Goal: Transaction & Acquisition: Download file/media

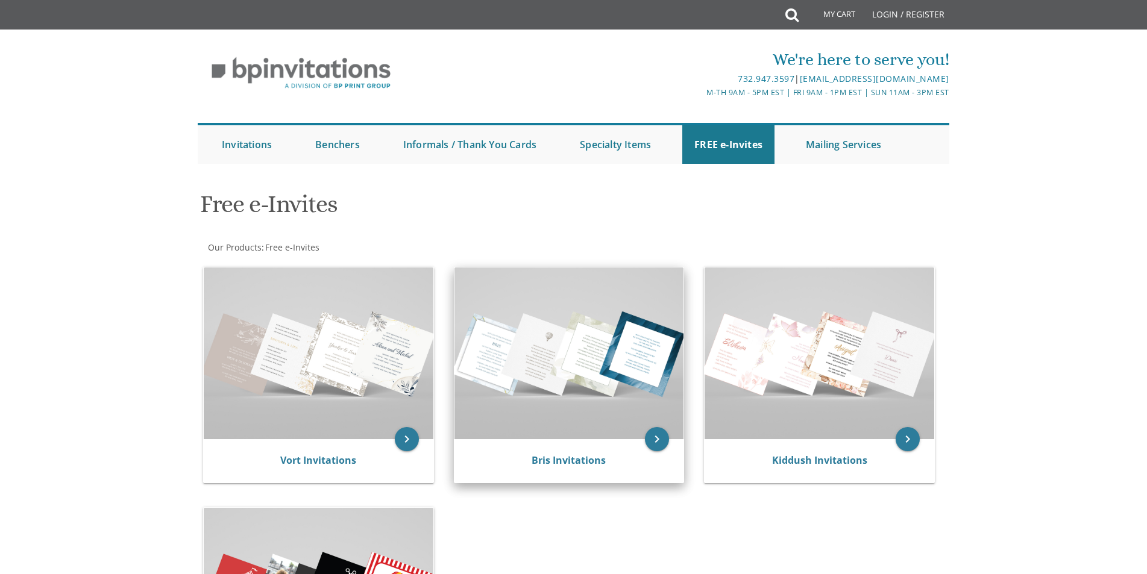
click at [546, 373] on img at bounding box center [569, 354] width 230 height 172
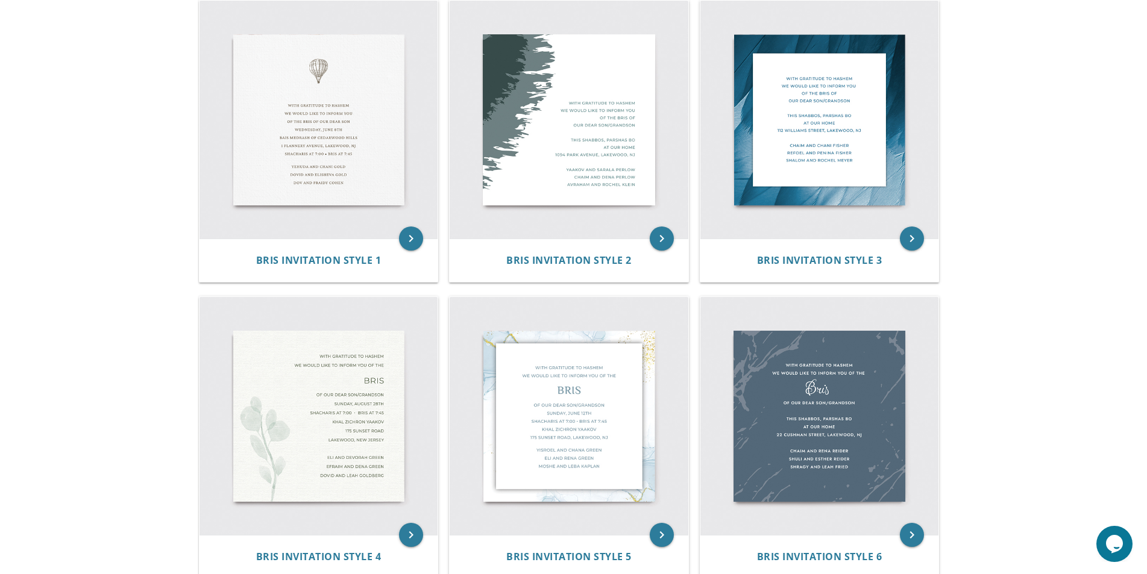
scroll to position [257, 0]
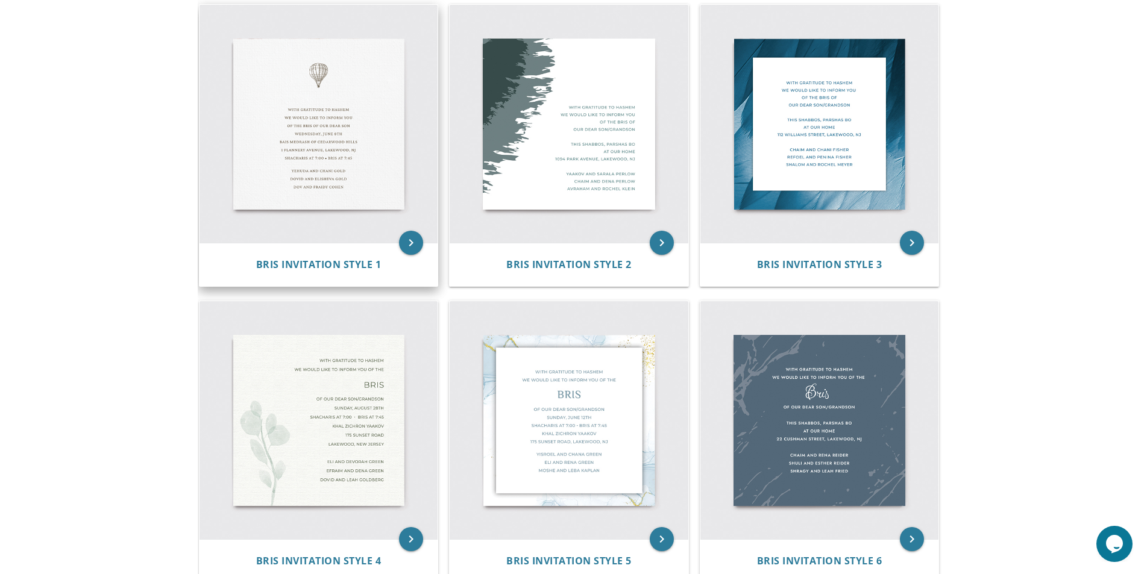
click at [334, 46] on img at bounding box center [318, 124] width 239 height 239
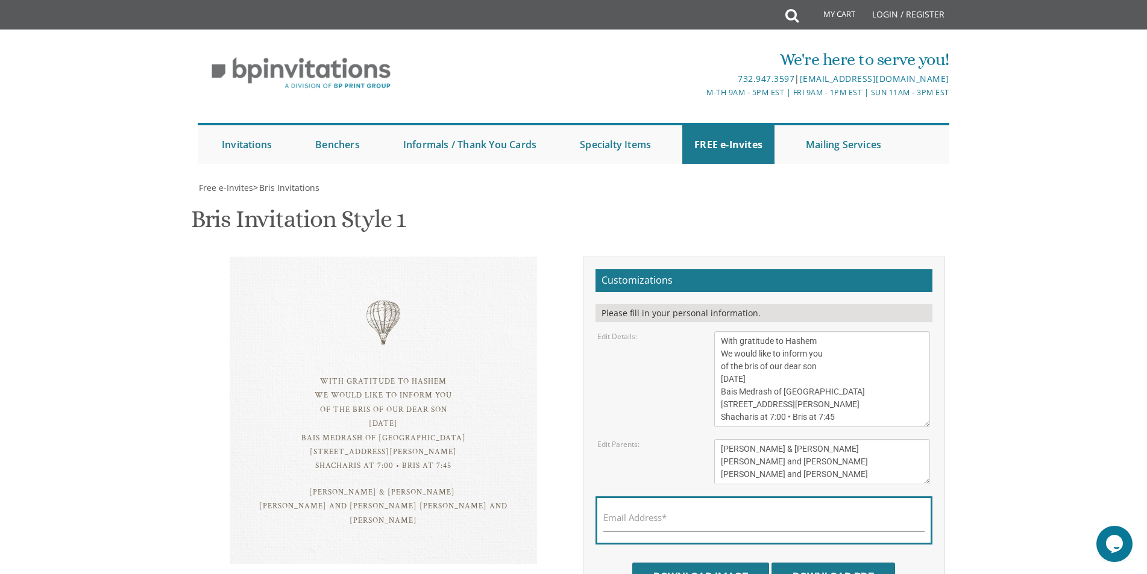
click at [787, 390] on textarea "With gratitude to Hashem We would like to inform you of the bris of our dear so…" at bounding box center [822, 379] width 216 height 96
click at [763, 381] on textarea "With gratitude to Hashem We would like to inform you of the bris of our dear so…" at bounding box center [822, 379] width 216 height 96
click at [801, 382] on textarea "With gratitude to Hashem We would like to inform you of the bris of our dear so…" at bounding box center [822, 379] width 216 height 96
click at [842, 389] on textarea "With gratitude to Hashem We would like to inform you of the bris of our dear so…" at bounding box center [822, 379] width 216 height 96
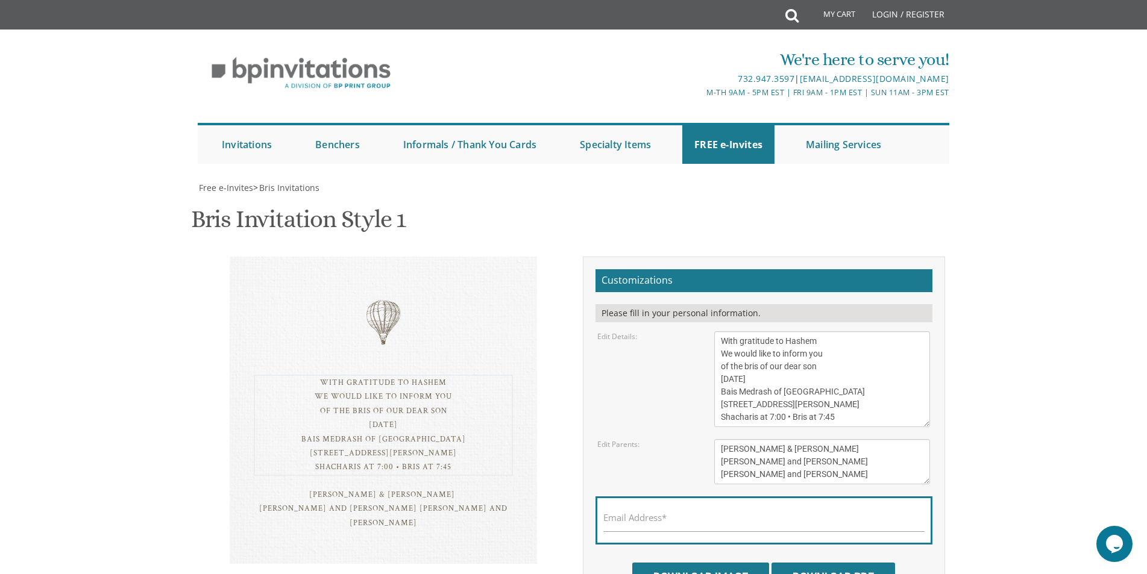
drag, startPoint x: 842, startPoint y: 389, endPoint x: 695, endPoint y: 388, distance: 147.6
click at [695, 388] on div "Edit Details: With gratitude to Hashem We would like to inform you of the bris …" at bounding box center [763, 379] width 351 height 96
drag, startPoint x: 789, startPoint y: 405, endPoint x: 706, endPoint y: 405, distance: 82.5
click at [706, 405] on div "With gratitude to Hashem We would like to inform you of the bris of our dear so…" at bounding box center [822, 379] width 234 height 96
click at [771, 417] on textarea "With gratitude to Hashem We would like to inform you of the bris of our dear so…" at bounding box center [822, 379] width 216 height 96
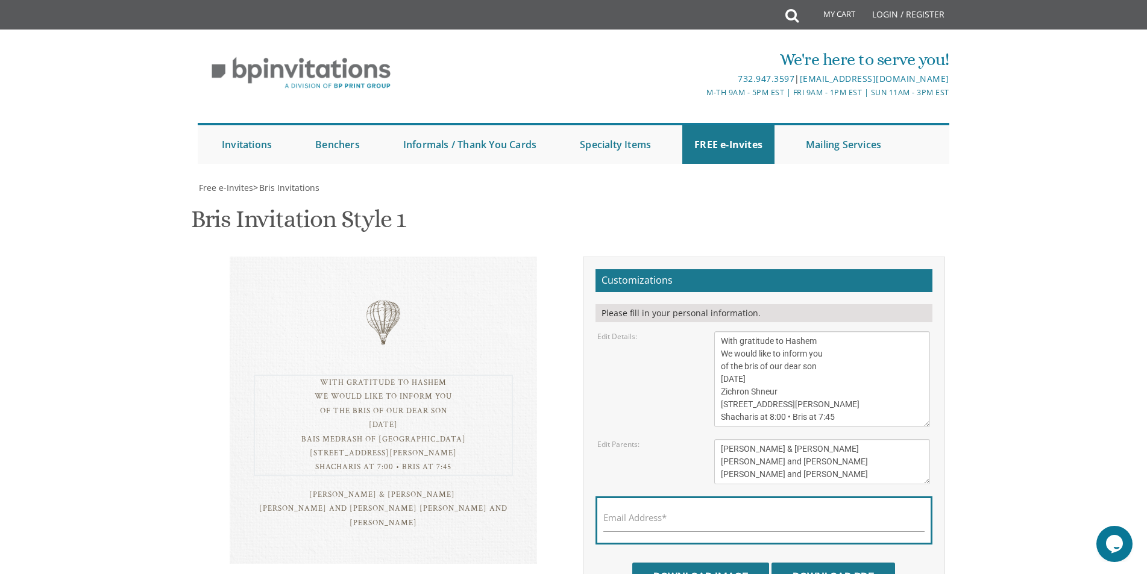
click at [845, 419] on textarea "With gratitude to Hashem We would like to inform you of the bris of our dear so…" at bounding box center [822, 379] width 216 height 96
type textarea "With gratitude to Hashem We would like to inform you of the bris of our dear so…"
drag, startPoint x: 824, startPoint y: 475, endPoint x: 716, endPoint y: 455, distance: 109.7
click at [716, 455] on textarea "Tzvi & Miriam Friedman Michoel and Chana Friedman Yisroel and Rochel David" at bounding box center [822, 461] width 216 height 45
type textarea "Dovid and Nechama Rivka Bistritz"
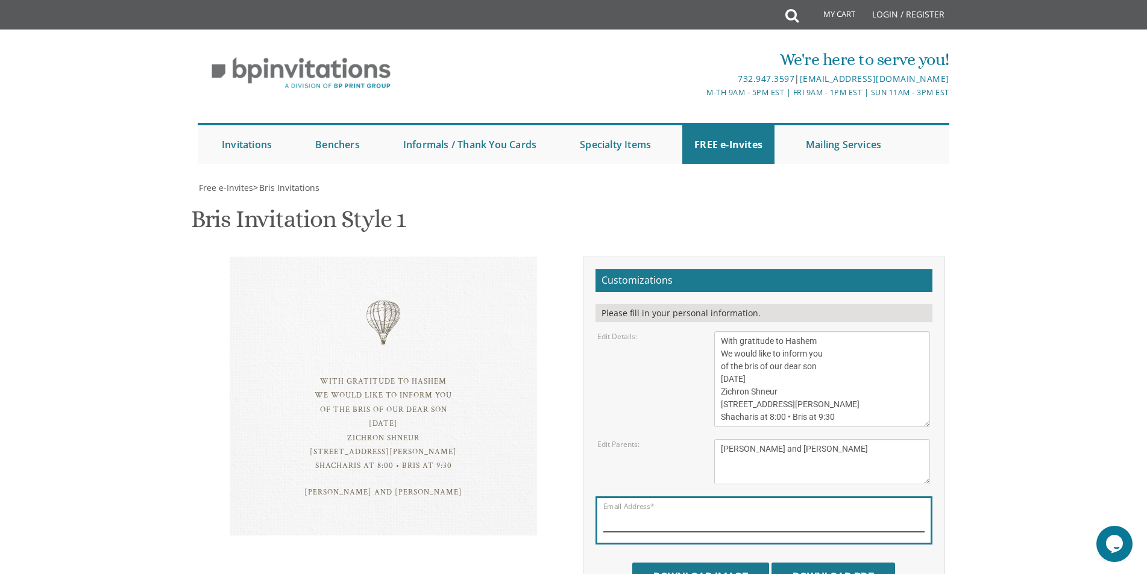
click at [671, 522] on input "Email Address*" at bounding box center [763, 524] width 321 height 15
type input "fraidleb@gmail.com"
click at [721, 395] on textarea "With gratitude to Hashem We would like to inform you of the bris of our dear so…" at bounding box center [822, 379] width 216 height 96
type textarea "With gratitude to Hashem We would like to inform you of the bris of our dear so…"
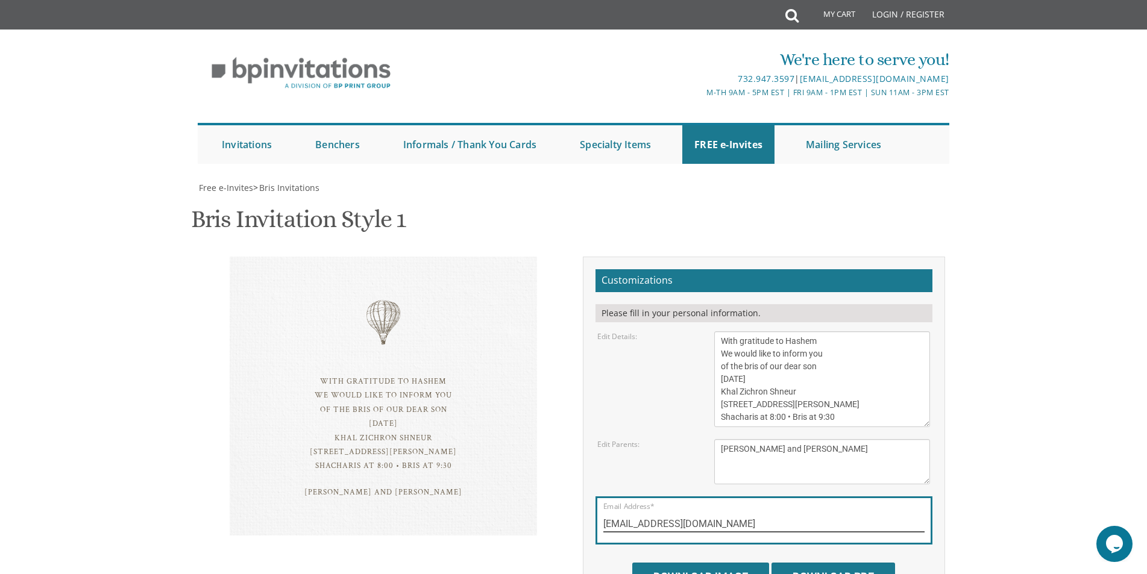
click at [862, 517] on input "fraidleb@gmail.com" at bounding box center [763, 524] width 321 height 15
click at [821, 496] on div "Email Address* fraidleb@gmail.com" at bounding box center [763, 520] width 337 height 48
click at [734, 563] on input "Download Image" at bounding box center [700, 577] width 137 height 28
click at [706, 563] on input "Download Image" at bounding box center [700, 577] width 137 height 28
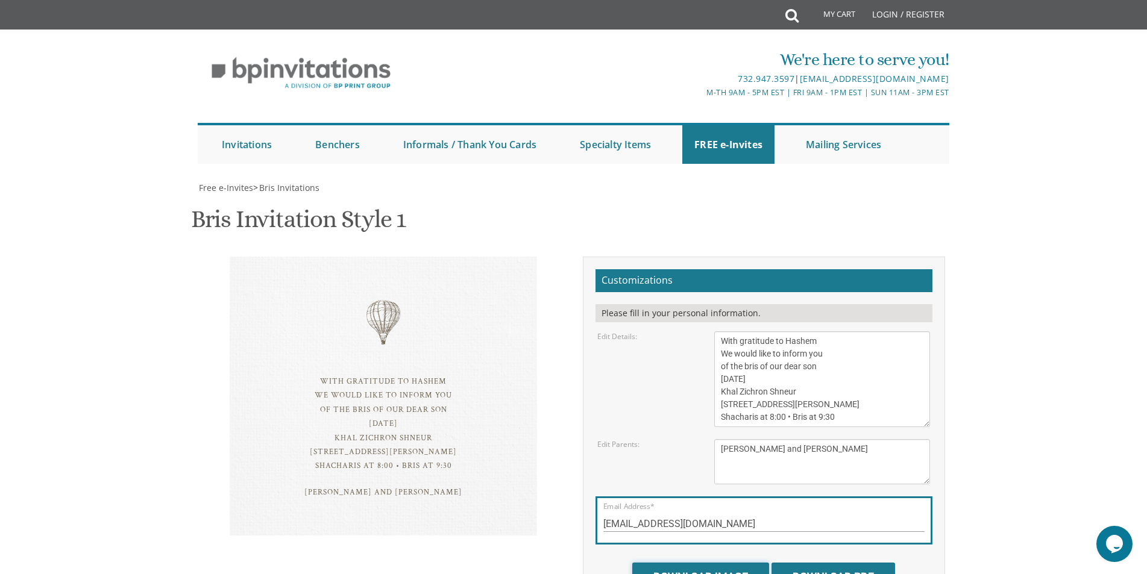
scroll to position [0, 0]
